Goal: Information Seeking & Learning: Learn about a topic

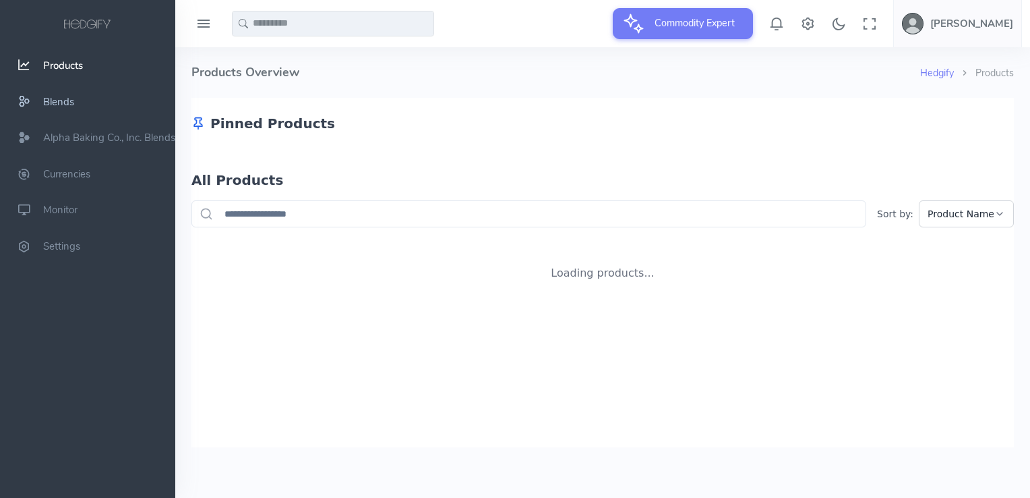
click at [72, 102] on span "Blends" at bounding box center [58, 101] width 31 height 13
click at [55, 71] on span "Products" at bounding box center [63, 65] width 40 height 13
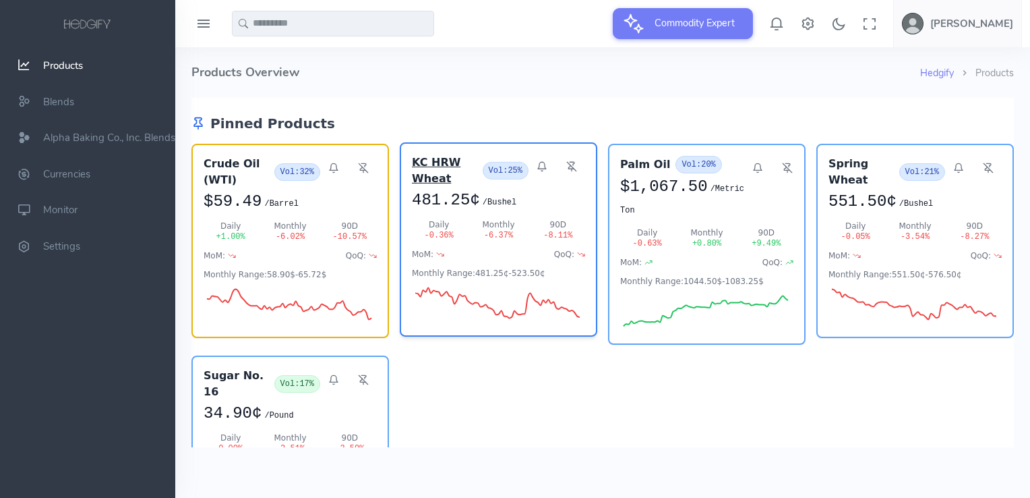
click at [430, 181] on h3 "KC HRW Wheat" at bounding box center [444, 170] width 65 height 32
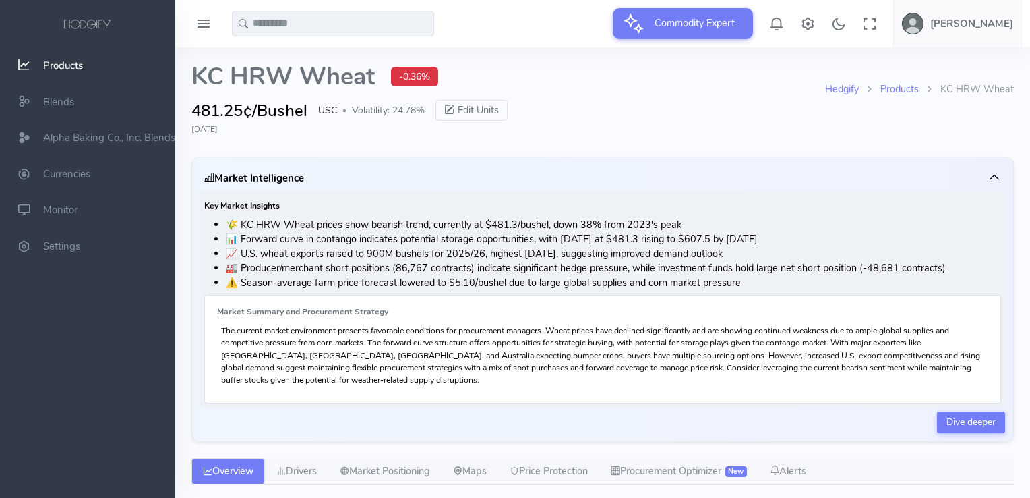
select select "****"
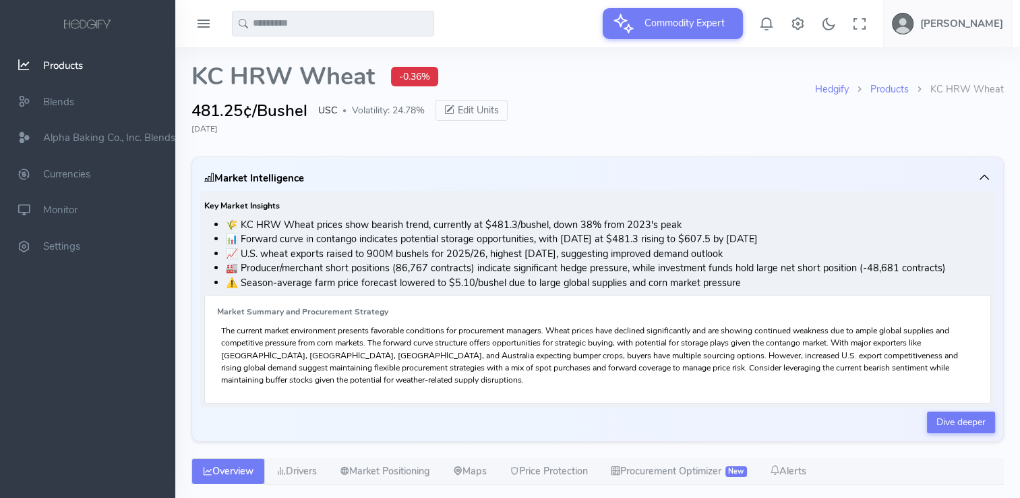
type input "**********"
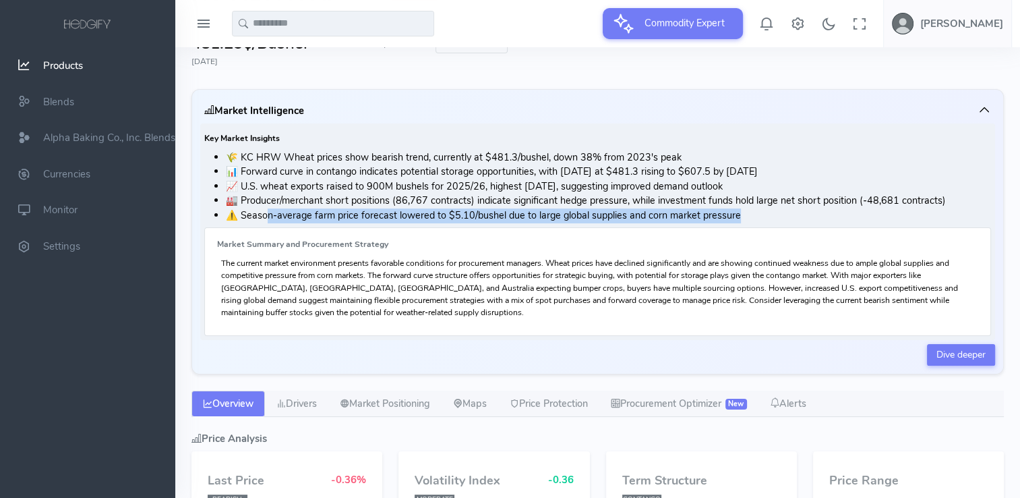
drag, startPoint x: 274, startPoint y: 212, endPoint x: 826, endPoint y: 212, distance: 552.3
click at [826, 212] on li "⚠️ Season-average farm price forecast lowered to $5.10/bushel due to large glob…" at bounding box center [608, 215] width 765 height 15
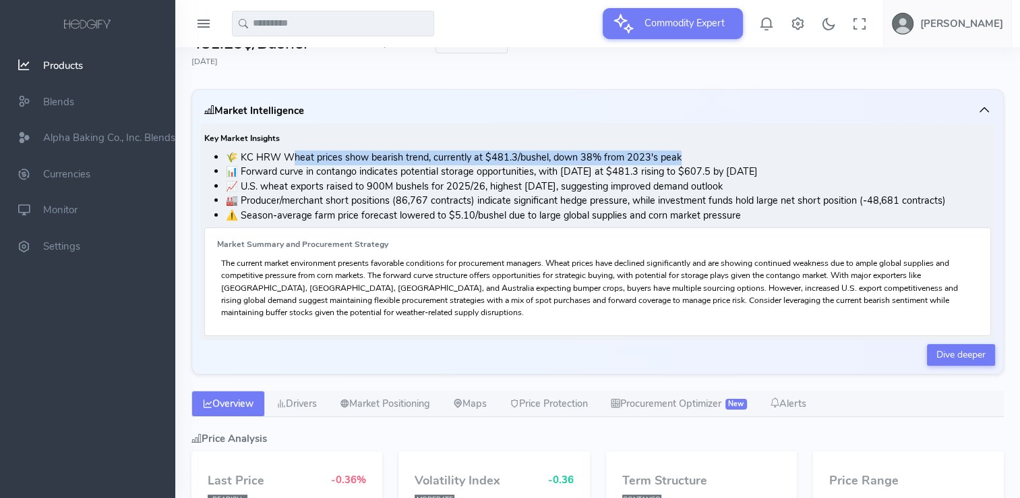
drag, startPoint x: 289, startPoint y: 150, endPoint x: 807, endPoint y: 163, distance: 517.4
click at [807, 163] on li "🌾 KC HRW Wheat prices show bearish trend, currently at $481.3/bushel, down 38% …" at bounding box center [608, 157] width 765 height 15
drag, startPoint x: 256, startPoint y: 171, endPoint x: 836, endPoint y: 170, distance: 580.0
click at [836, 170] on li "📊 Forward curve in contango indicates potential storage opportunities, with Dec…" at bounding box center [608, 172] width 765 height 15
drag, startPoint x: 262, startPoint y: 185, endPoint x: 768, endPoint y: 183, distance: 506.5
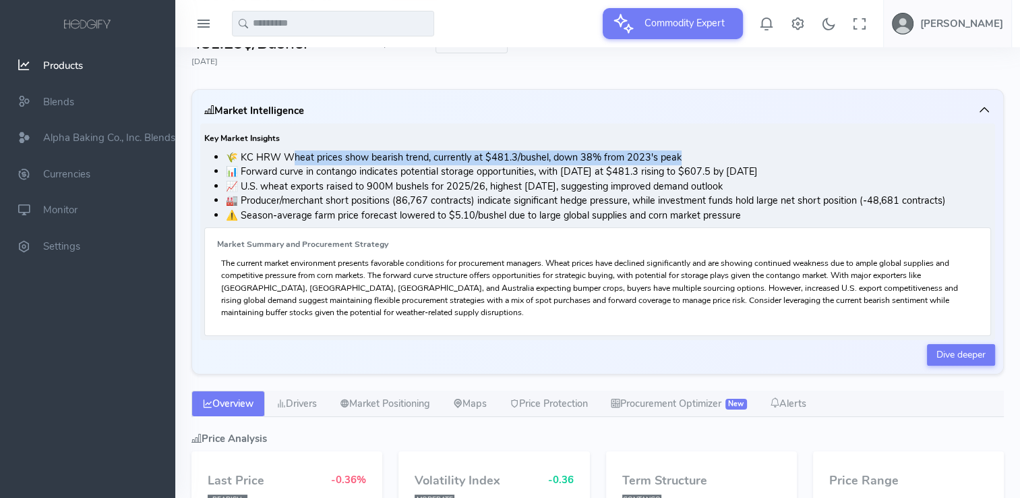
click at [768, 183] on li "📈 U.S. wheat exports raised to 900M bushels for 2025/26, highest in 5 years, su…" at bounding box center [608, 186] width 765 height 15
click at [332, 183] on li "📈 U.S. wheat exports raised to 900M bushels for 2025/26, highest in 5 years, su…" at bounding box center [608, 186] width 765 height 15
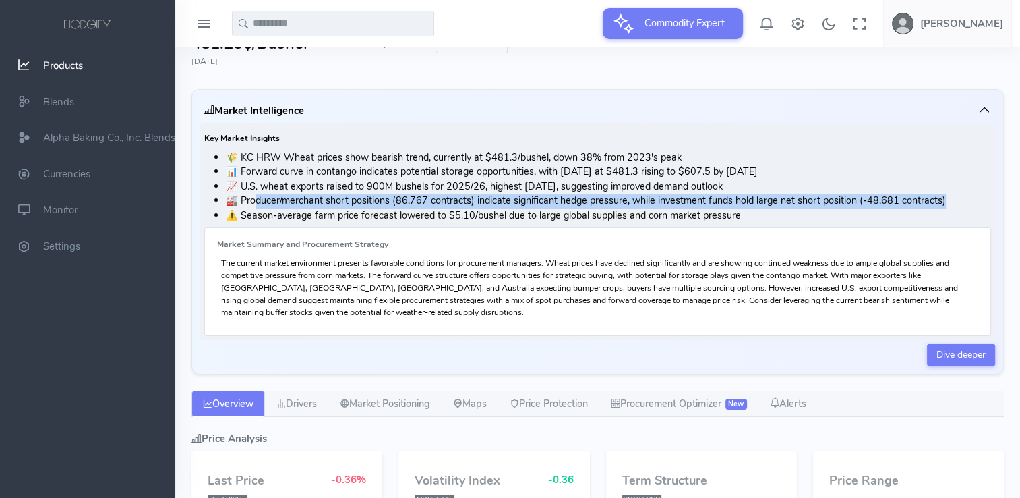
drag, startPoint x: 258, startPoint y: 200, endPoint x: 970, endPoint y: 204, distance: 712.1
click at [970, 204] on li "🏭 Producer/merchant short positions (86,767 contracts) indicate significant hed…" at bounding box center [608, 201] width 765 height 15
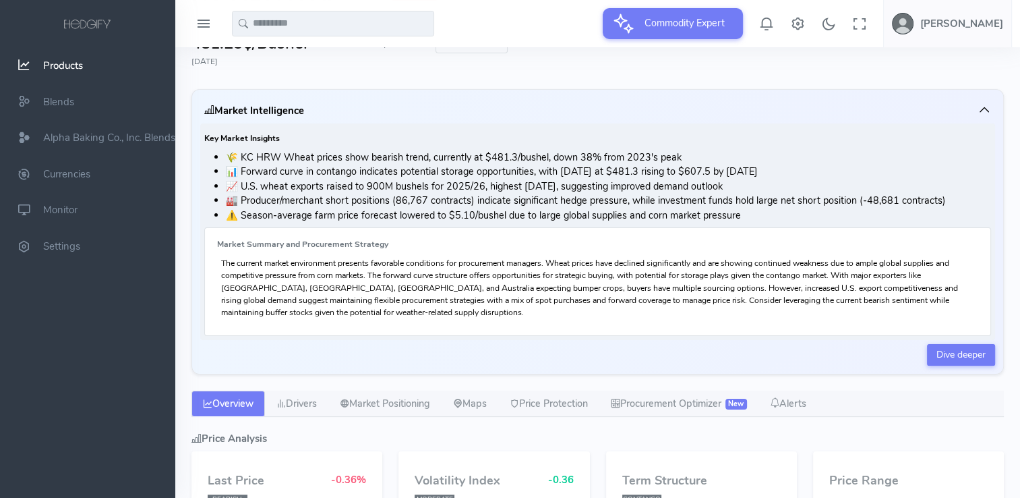
click at [260, 214] on li "⚠️ Season-average farm price forecast lowered to $5.10/bushel due to large glob…" at bounding box center [608, 215] width 765 height 15
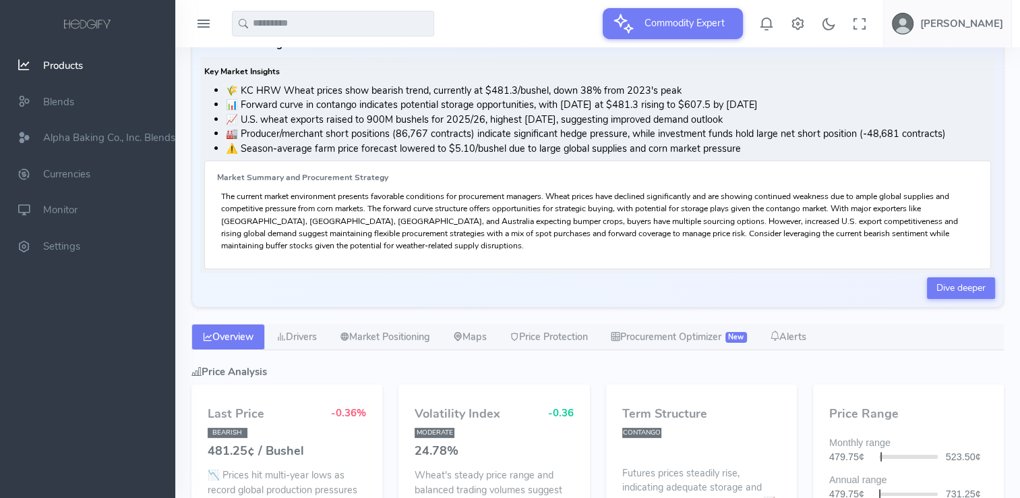
scroll to position [135, 0]
click at [707, 334] on link "Procurement Optimizer New" at bounding box center [679, 336] width 159 height 27
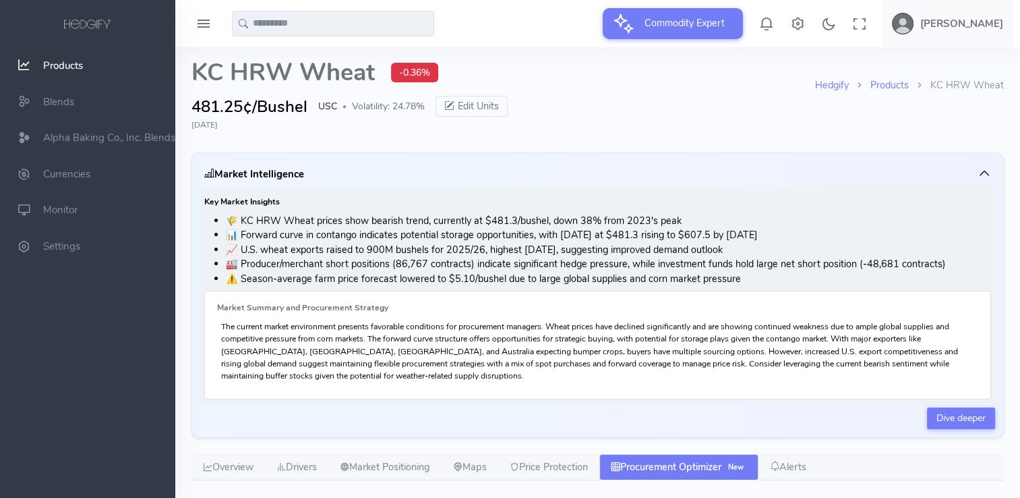
scroll to position [0, 0]
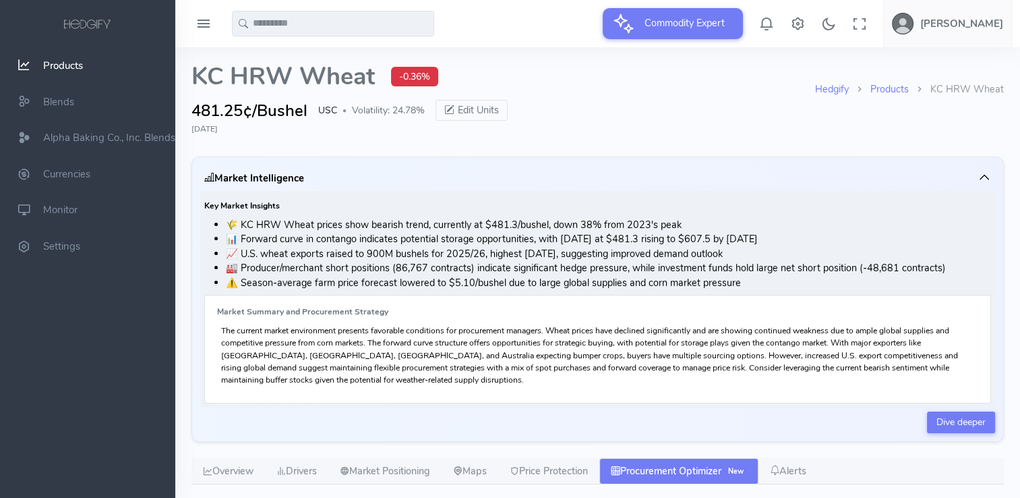
click at [59, 70] on span "Products" at bounding box center [63, 65] width 40 height 13
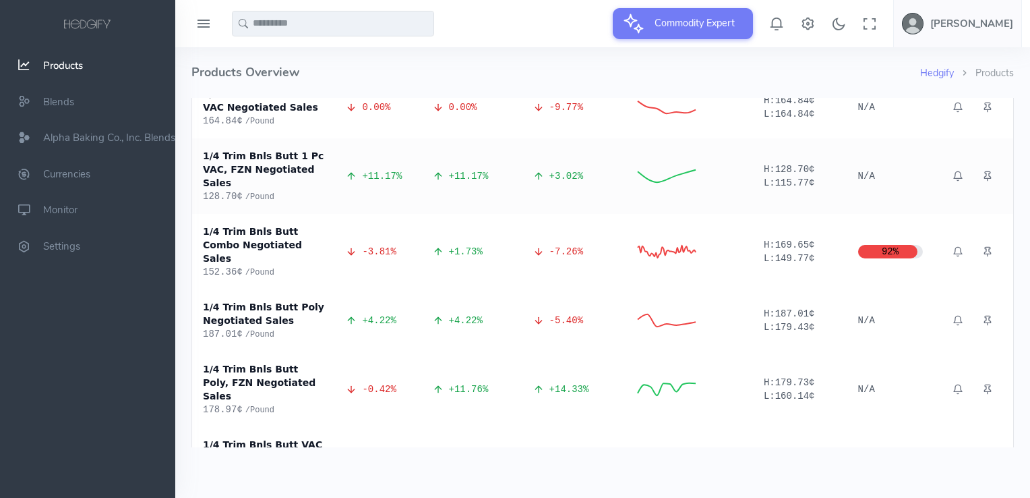
scroll to position [539, 0]
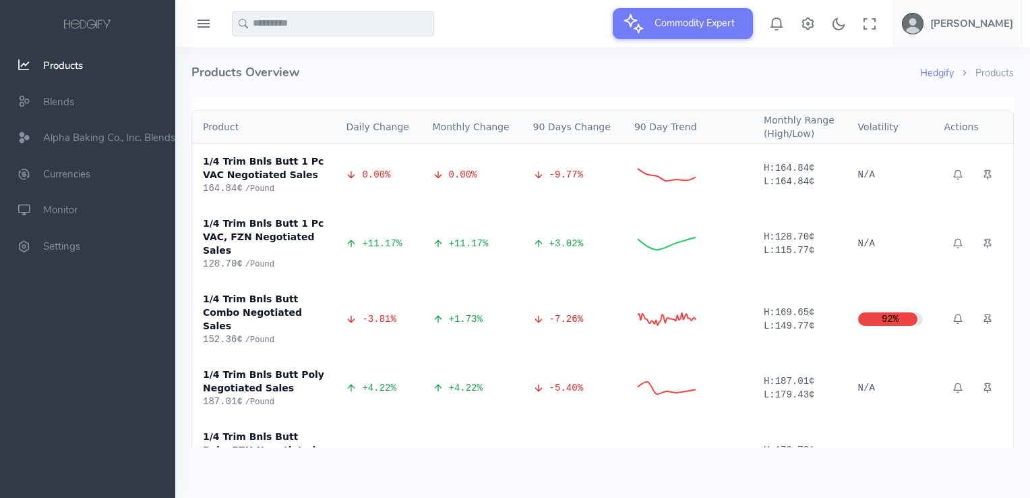
click at [57, 69] on span "Products" at bounding box center [63, 65] width 40 height 13
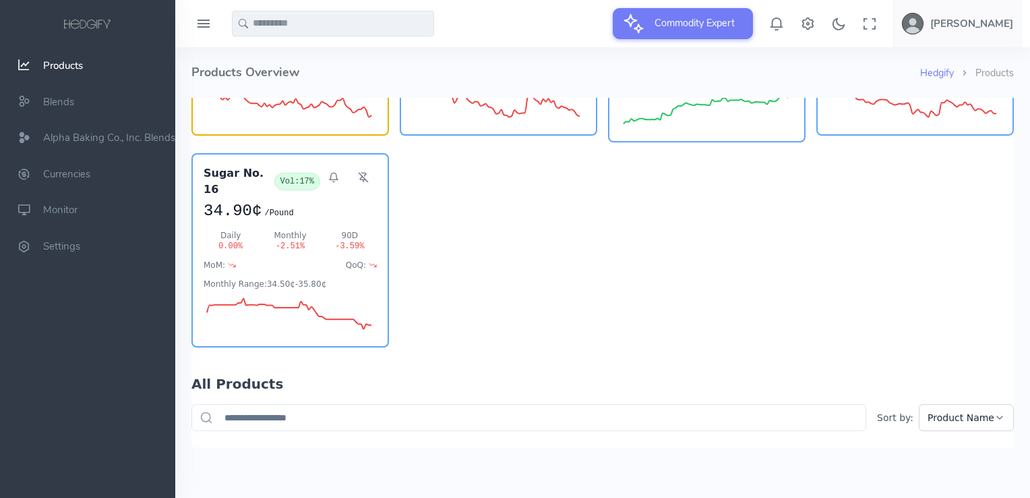
scroll to position [0, 0]
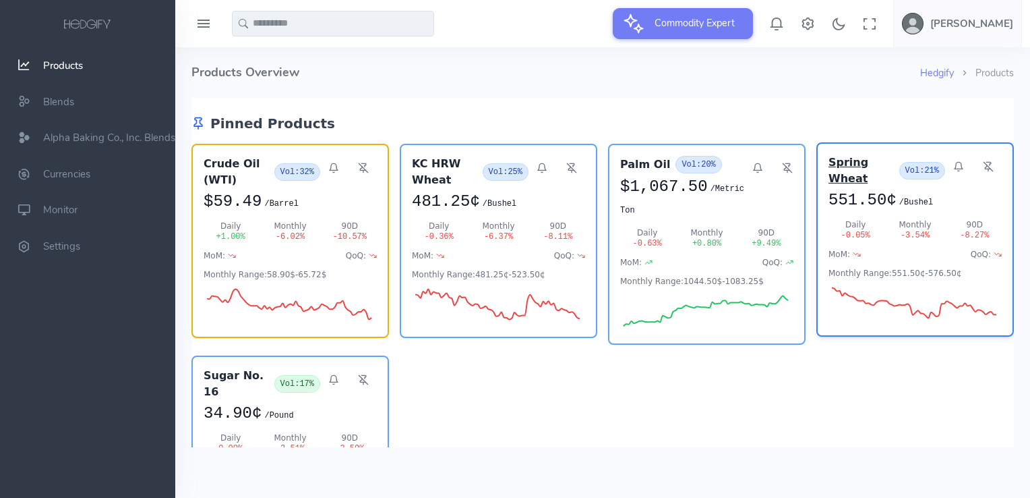
click at [852, 170] on h3 "Spring Wheat" at bounding box center [861, 170] width 65 height 32
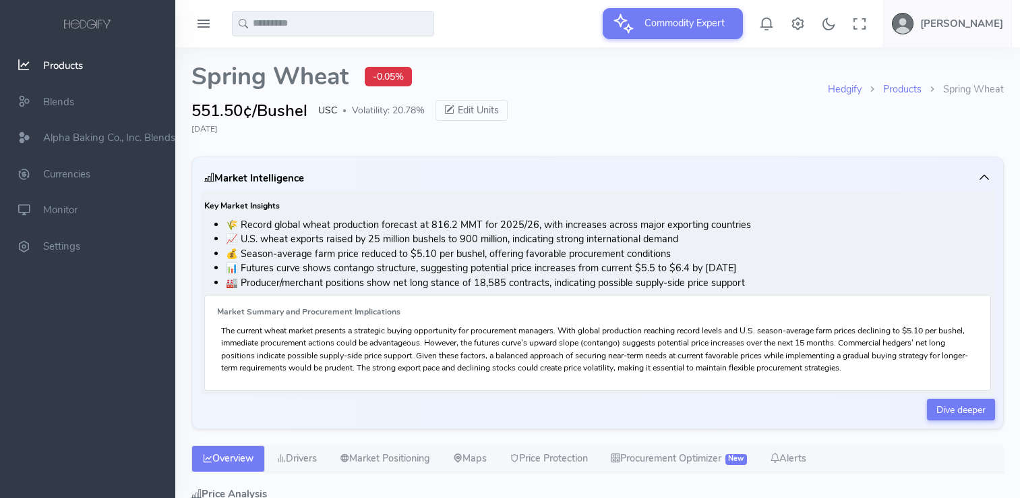
select select "****"
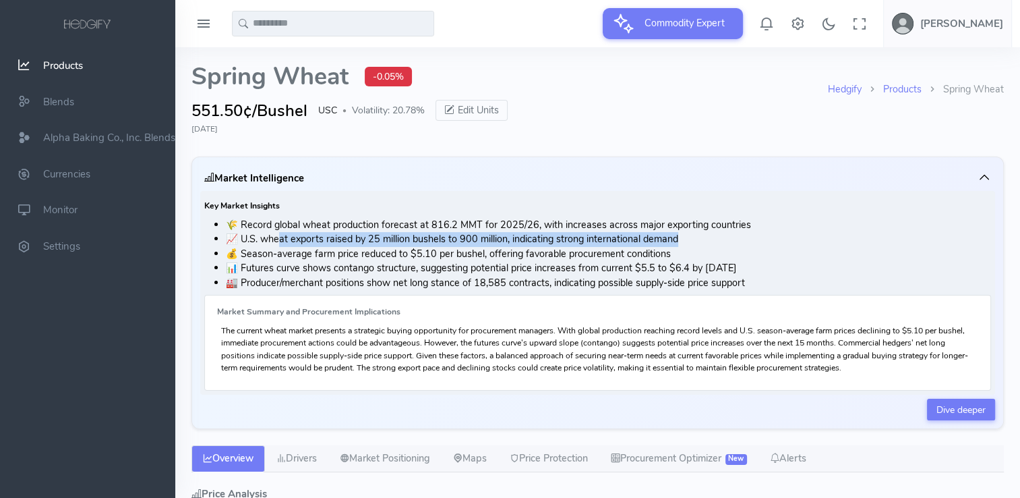
drag, startPoint x: 283, startPoint y: 241, endPoint x: 700, endPoint y: 244, distance: 417.4
click at [700, 244] on li "📈 U.S. wheat exports raised by 25 million bushels to 900 million, indicating st…" at bounding box center [608, 239] width 765 height 15
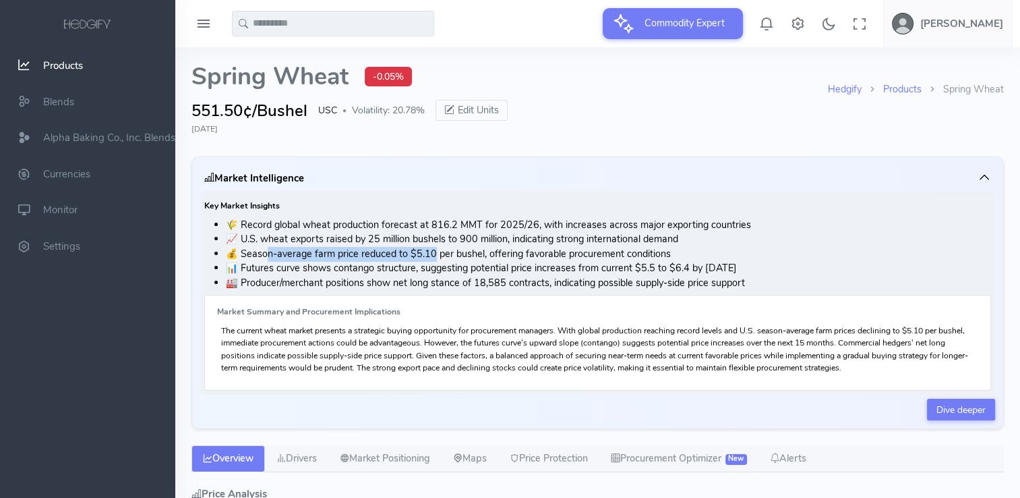
drag, startPoint x: 266, startPoint y: 259, endPoint x: 434, endPoint y: 258, distance: 167.2
click at [434, 258] on li "💰 Season-average farm price reduced to $5.10 per bushel, offering favorable pro…" at bounding box center [608, 254] width 765 height 15
drag, startPoint x: 434, startPoint y: 258, endPoint x: 310, endPoint y: 258, distance: 123.4
click at [310, 258] on li "💰 Season-average farm price reduced to $5.10 per bushel, offering favorable pro…" at bounding box center [608, 254] width 765 height 15
click at [244, 256] on li "💰 Season-average farm price reduced to $5.10 per bushel, offering favorable pro…" at bounding box center [608, 254] width 765 height 15
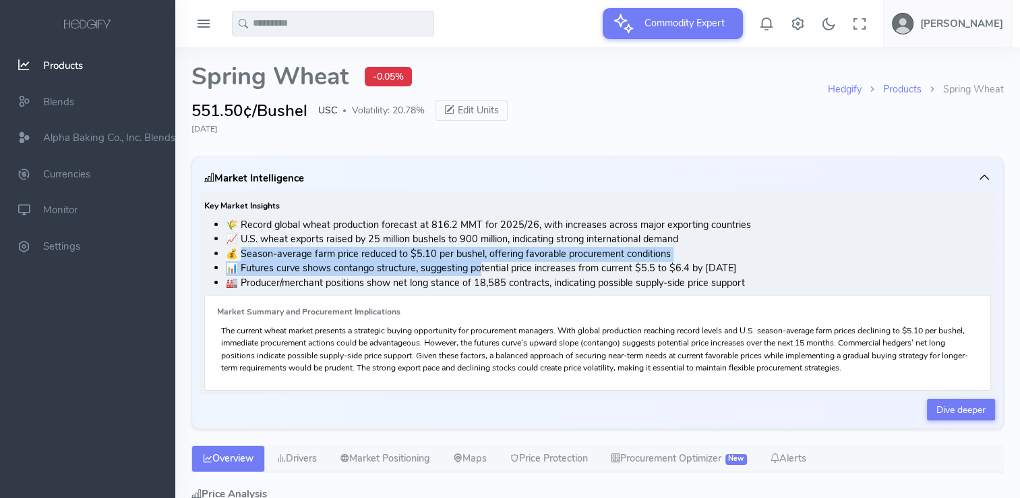
drag, startPoint x: 244, startPoint y: 252, endPoint x: 483, endPoint y: 264, distance: 239.0
click at [483, 264] on ul "🌾 Record global wheat production forecast at 816.2 MMT for 2025/26, with increa…" at bounding box center [597, 254] width 787 height 73
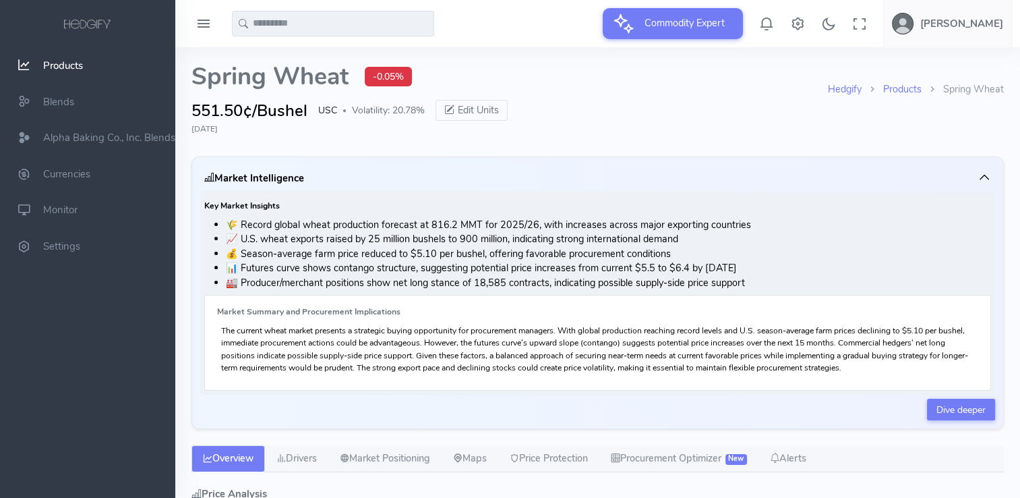
click at [327, 281] on li "🏭 Producer/merchant positions show net long stance of 18,585 contracts, indicat…" at bounding box center [608, 283] width 765 height 15
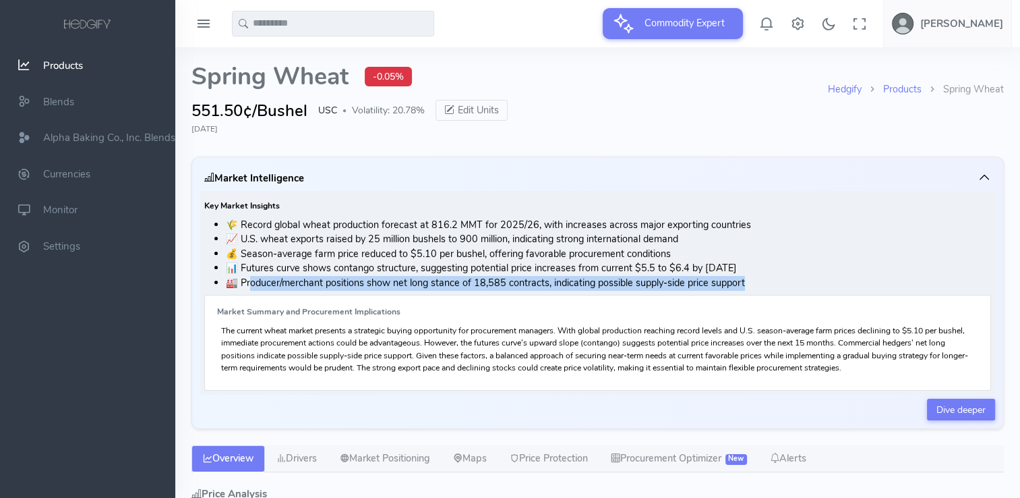
drag, startPoint x: 250, startPoint y: 281, endPoint x: 784, endPoint y: 281, distance: 534.1
click at [784, 281] on li "🏭 Producer/merchant positions show net long stance of 18,585 contracts, indicat…" at bounding box center [608, 283] width 765 height 15
click at [74, 63] on span "Products" at bounding box center [63, 65] width 40 height 13
